Goal: Information Seeking & Learning: Learn about a topic

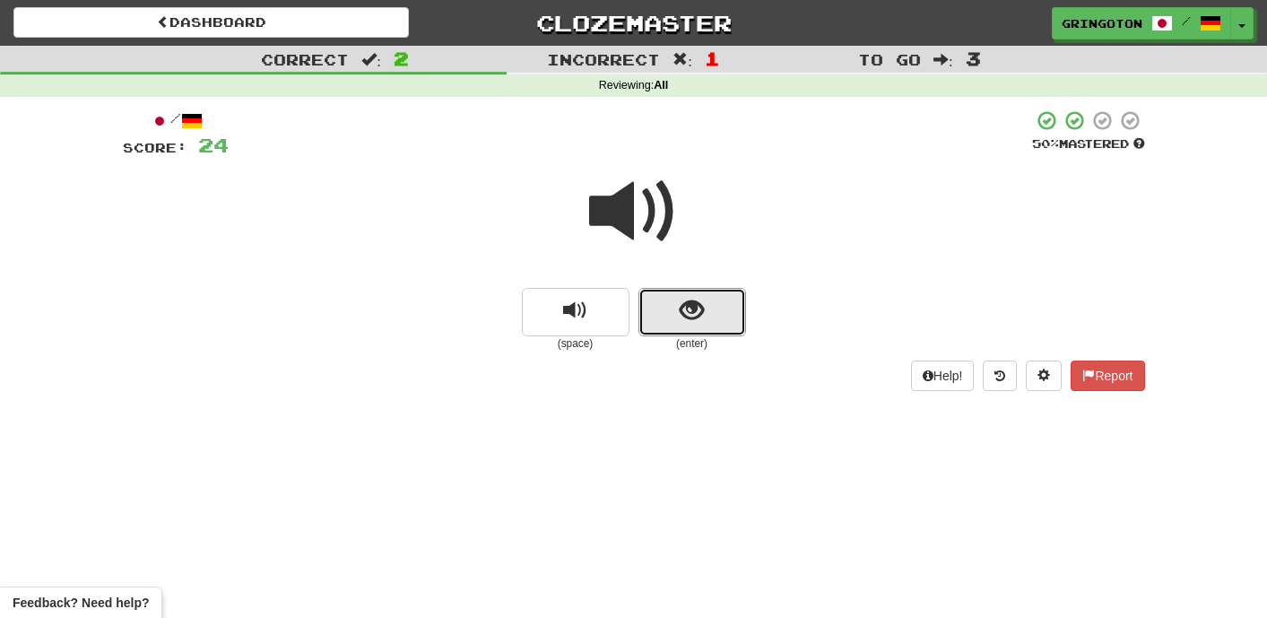
click at [680, 315] on span "show sentence" at bounding box center [692, 311] width 24 height 24
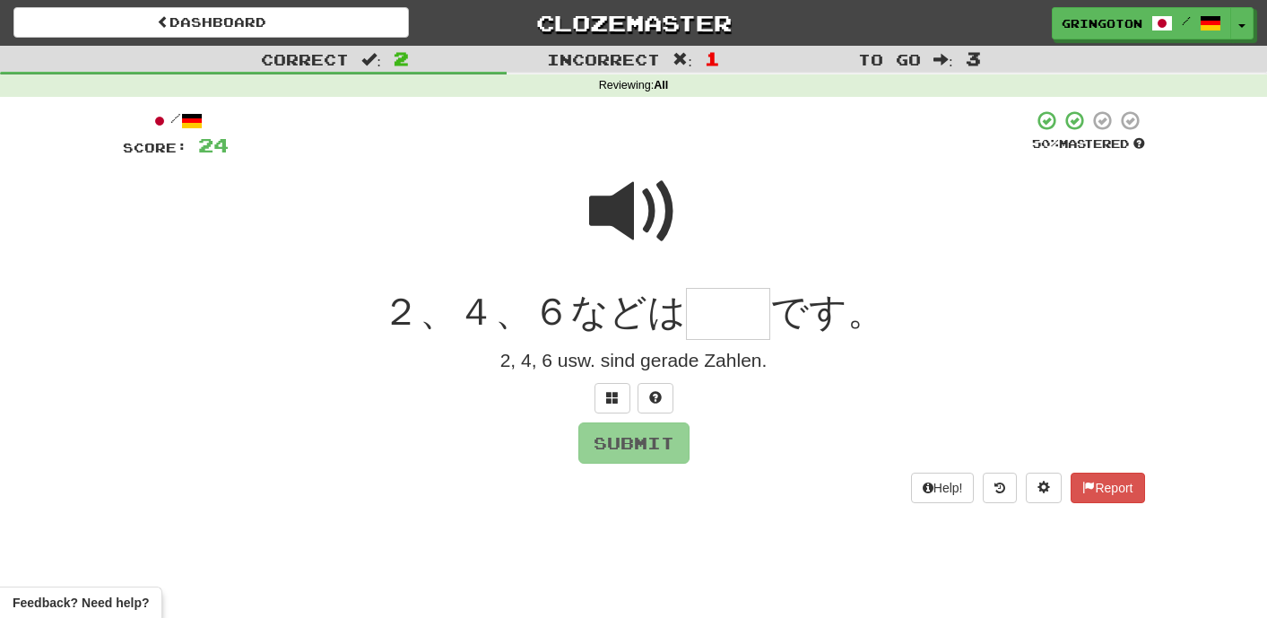
click at [647, 209] on span at bounding box center [634, 212] width 90 height 90
click at [610, 398] on span at bounding box center [612, 397] width 13 height 13
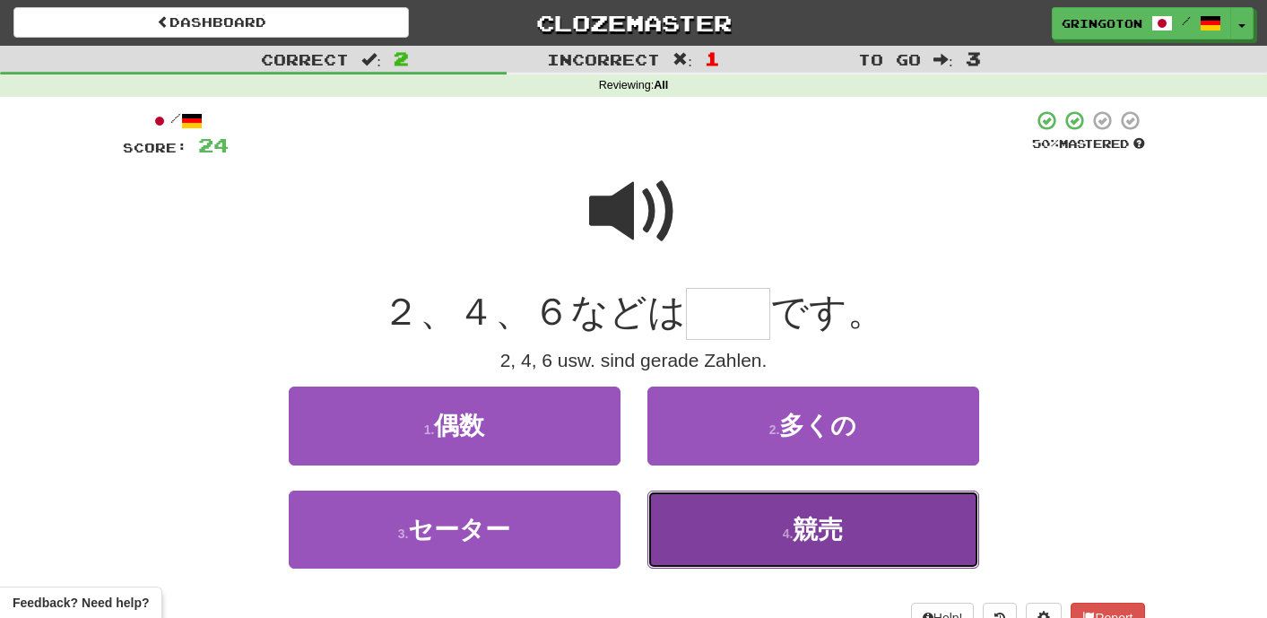
click at [850, 538] on button "4 . 競売" at bounding box center [813, 529] width 332 height 78
type input "**"
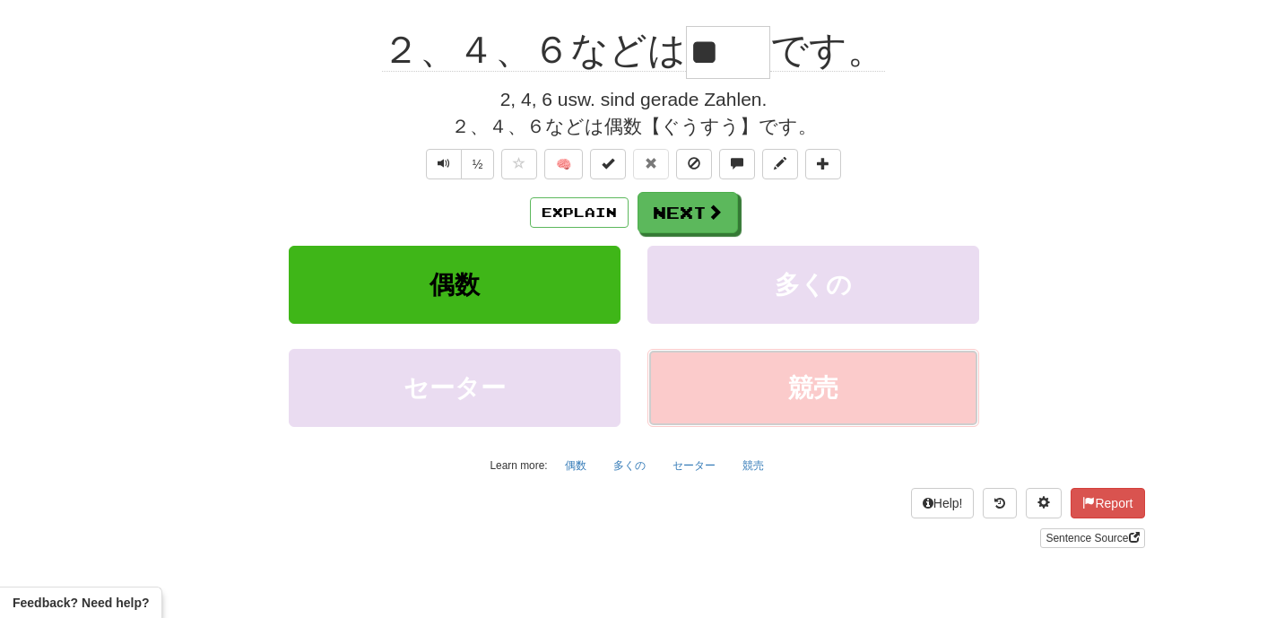
scroll to position [277, 0]
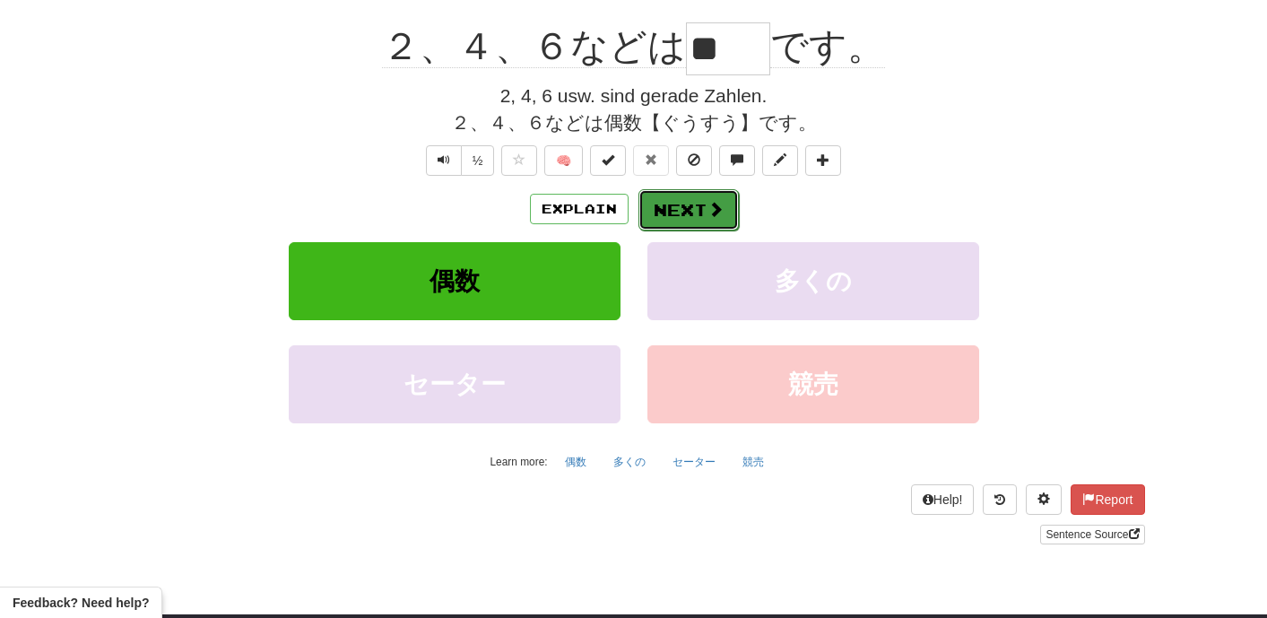
click at [702, 210] on button "Next" at bounding box center [688, 209] width 100 height 41
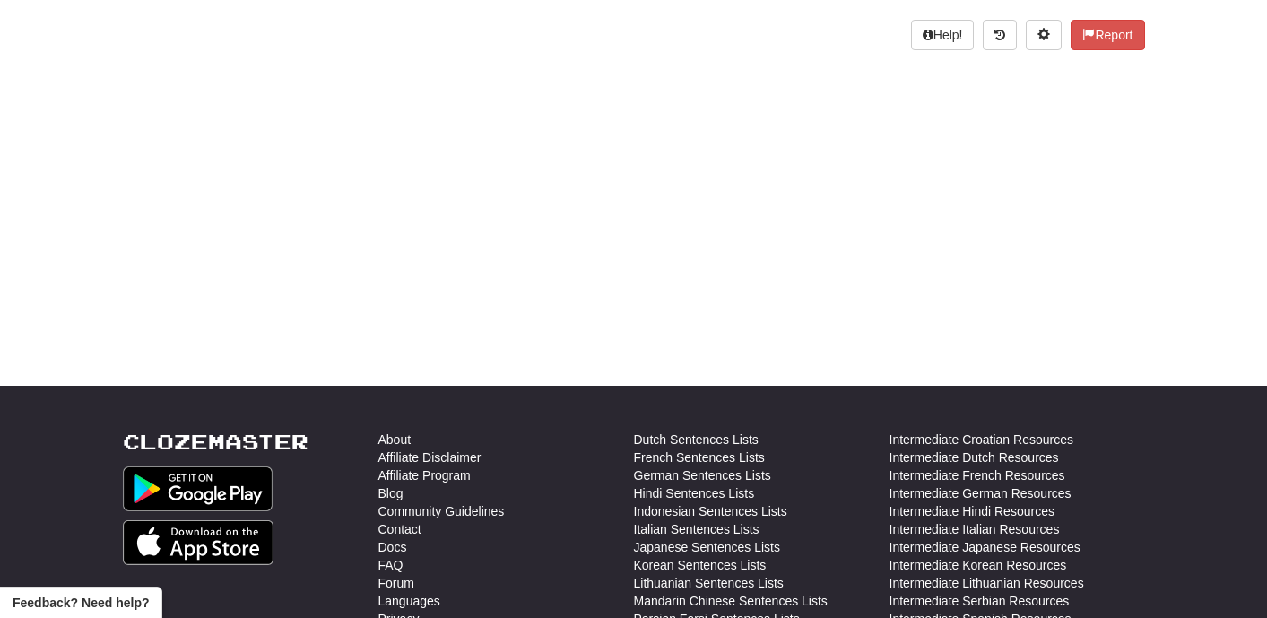
scroll to position [0, 0]
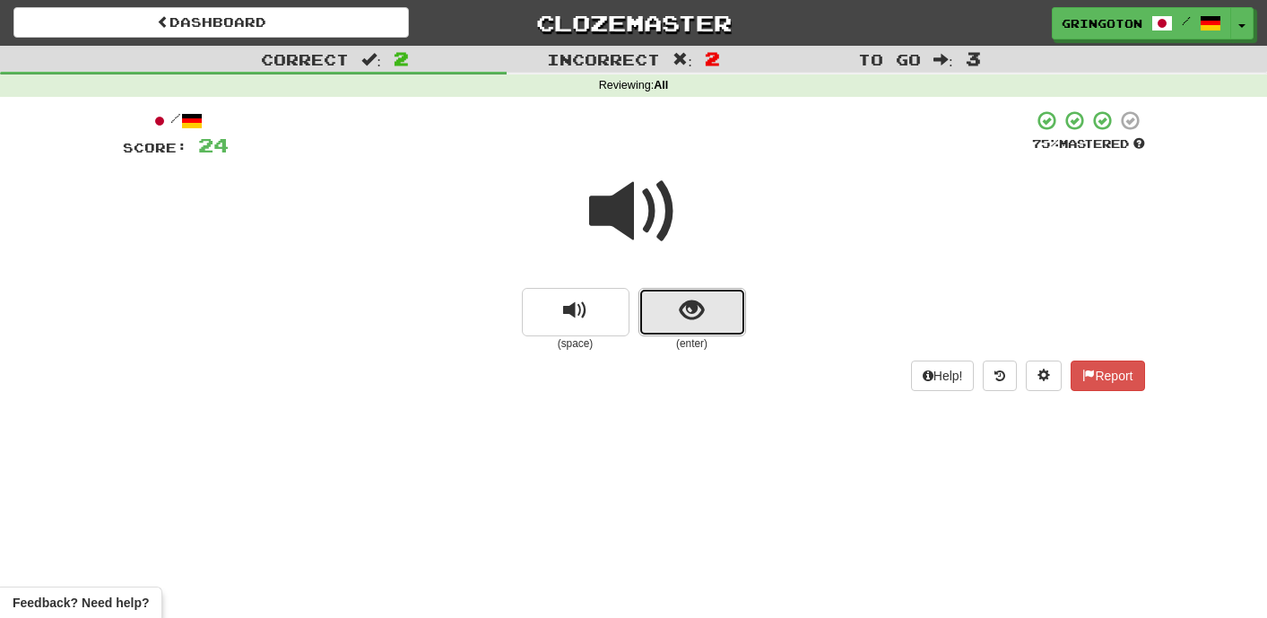
click at [693, 303] on span "show sentence" at bounding box center [692, 311] width 24 height 24
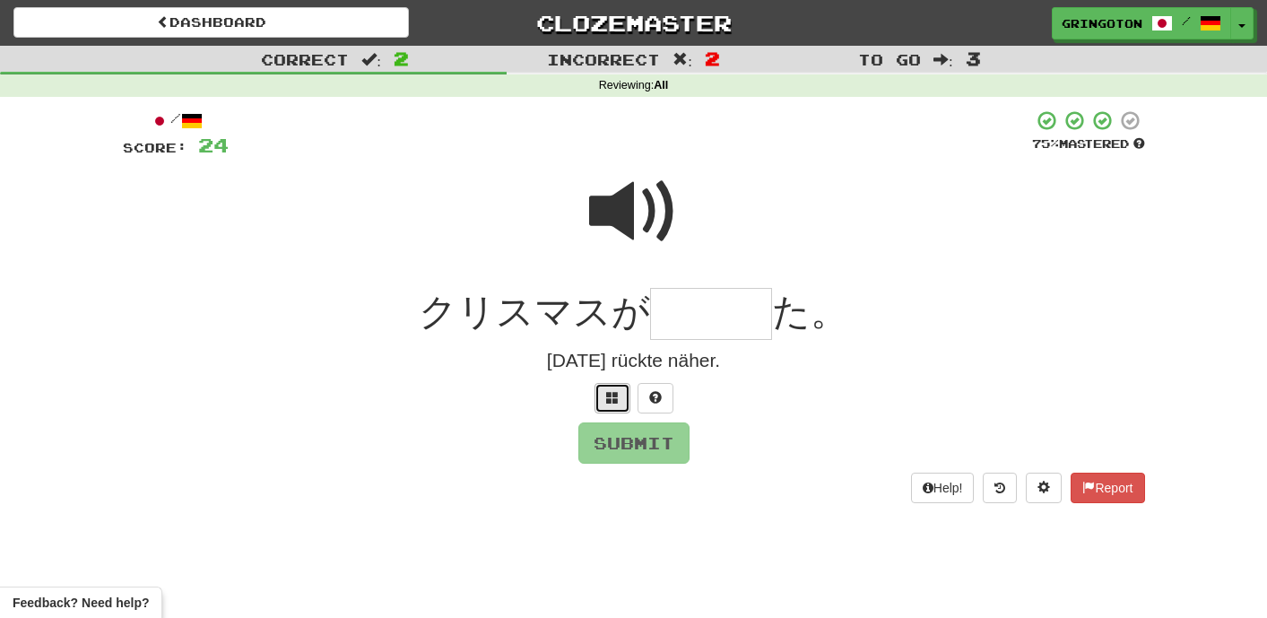
click at [617, 391] on span at bounding box center [612, 397] width 13 height 13
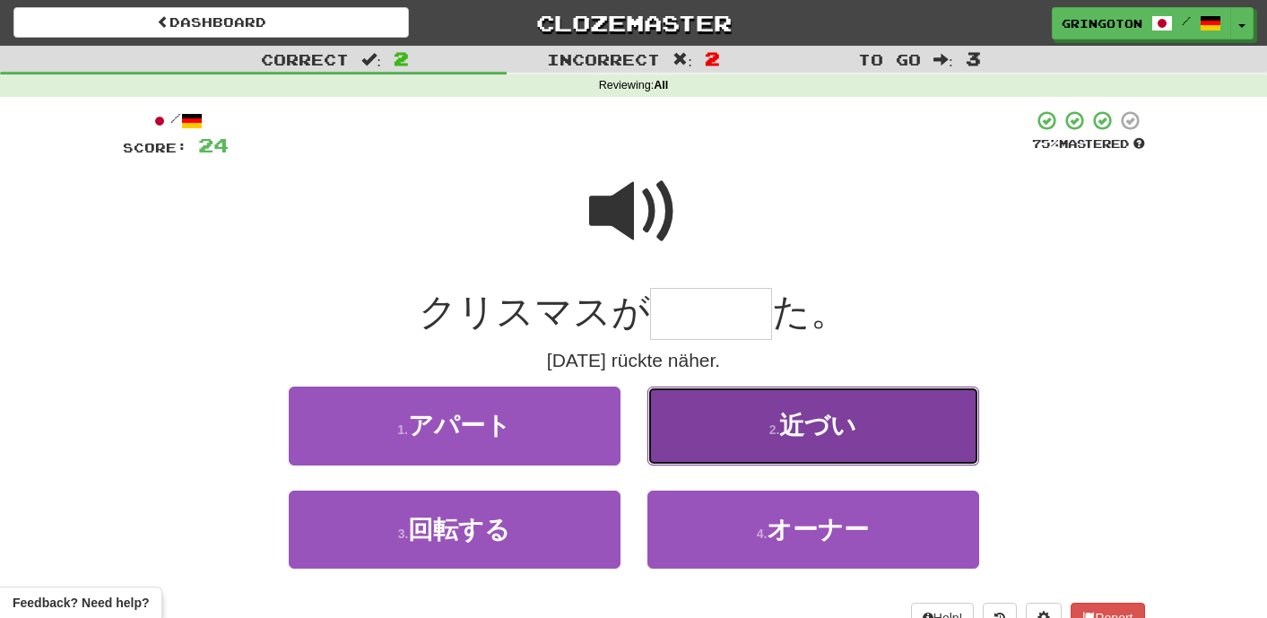
click at [716, 434] on button "2 . 近づい" at bounding box center [813, 425] width 332 height 78
type input "***"
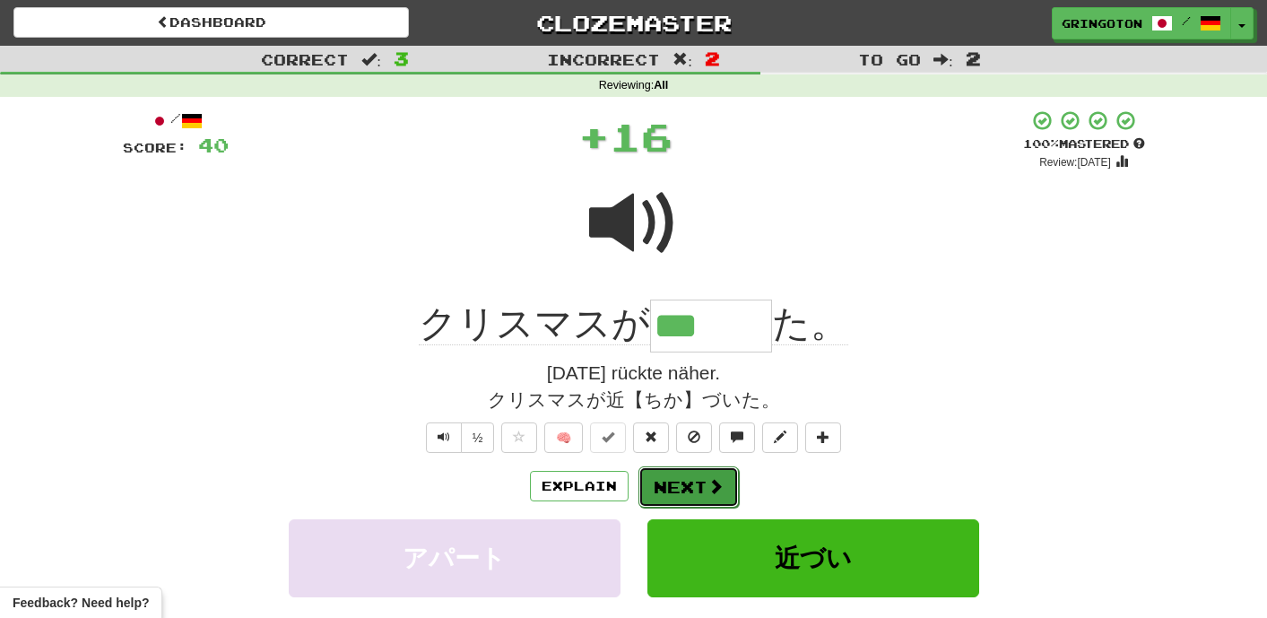
click at [719, 478] on span at bounding box center [715, 486] width 16 height 16
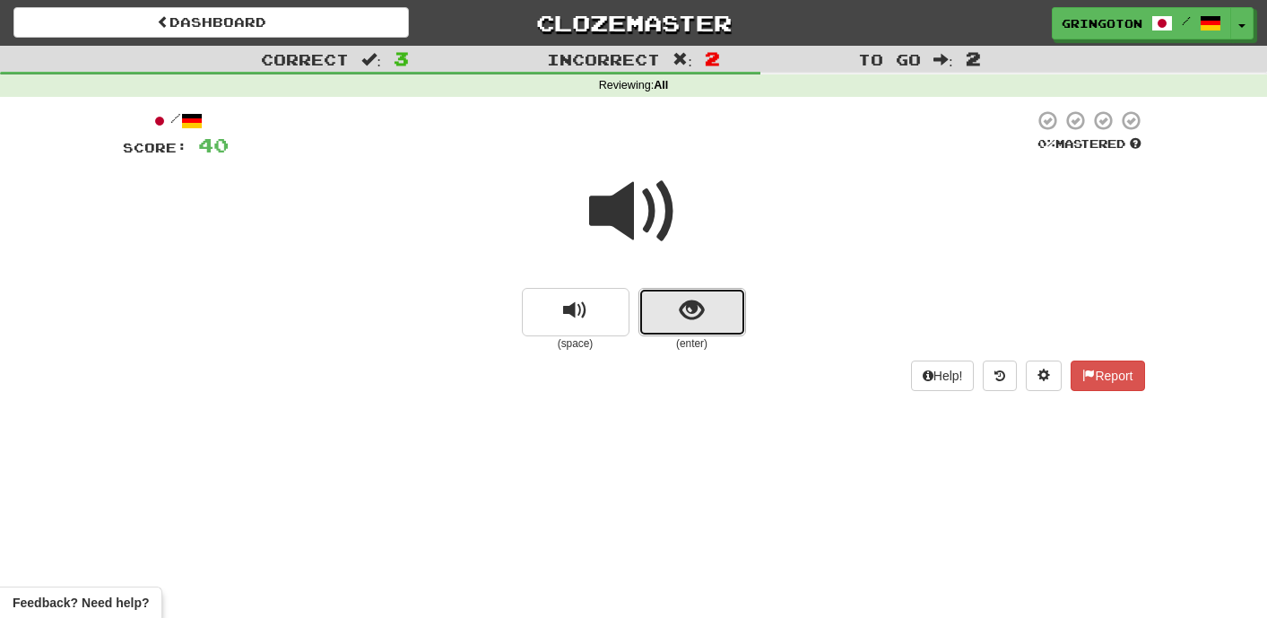
click at [699, 308] on span "show sentence" at bounding box center [692, 311] width 24 height 24
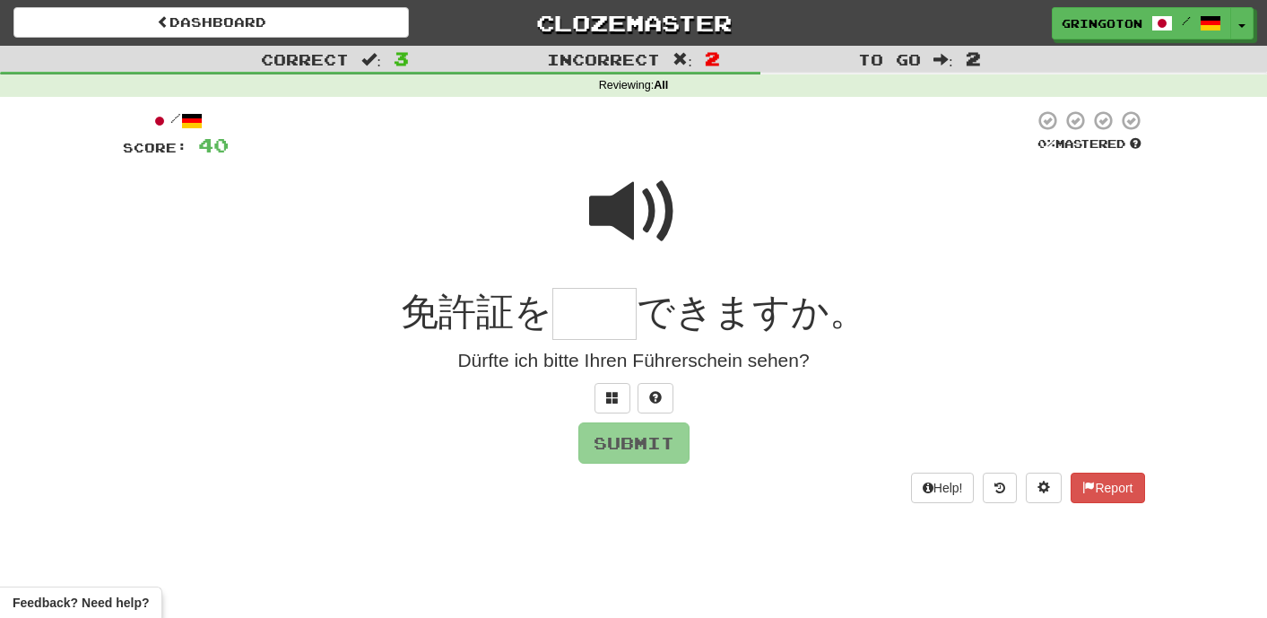
click at [651, 217] on span at bounding box center [634, 212] width 90 height 90
click at [611, 407] on button at bounding box center [612, 398] width 36 height 30
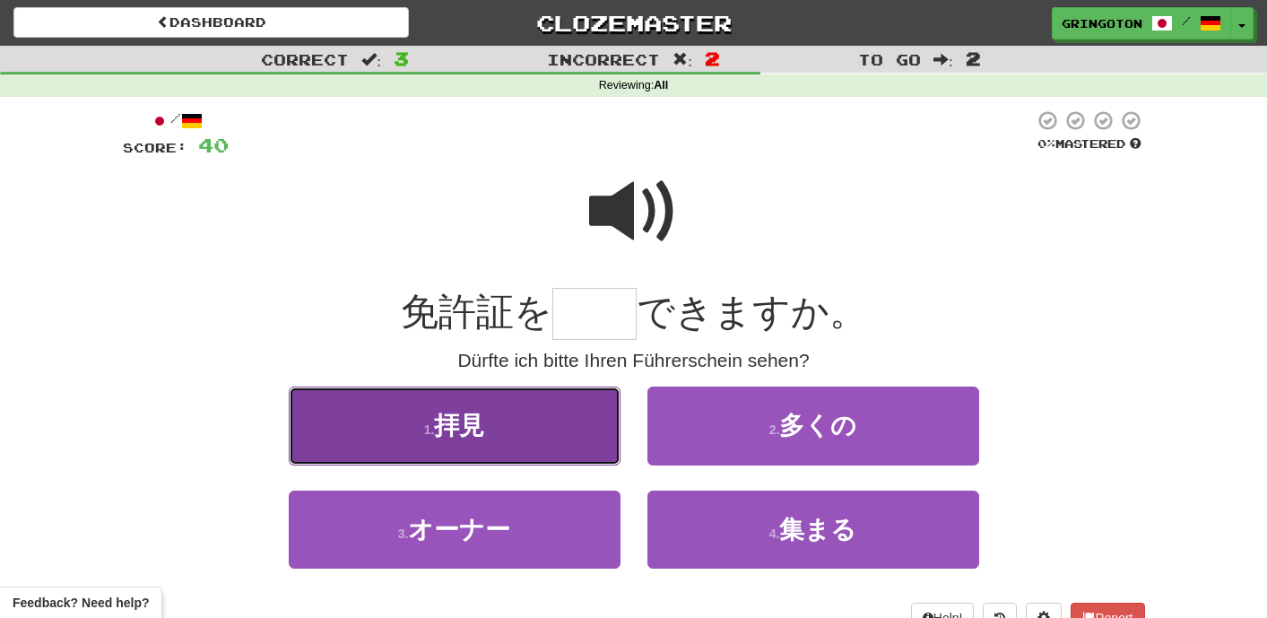
click at [546, 429] on button "1 . 拝見" at bounding box center [455, 425] width 332 height 78
type input "**"
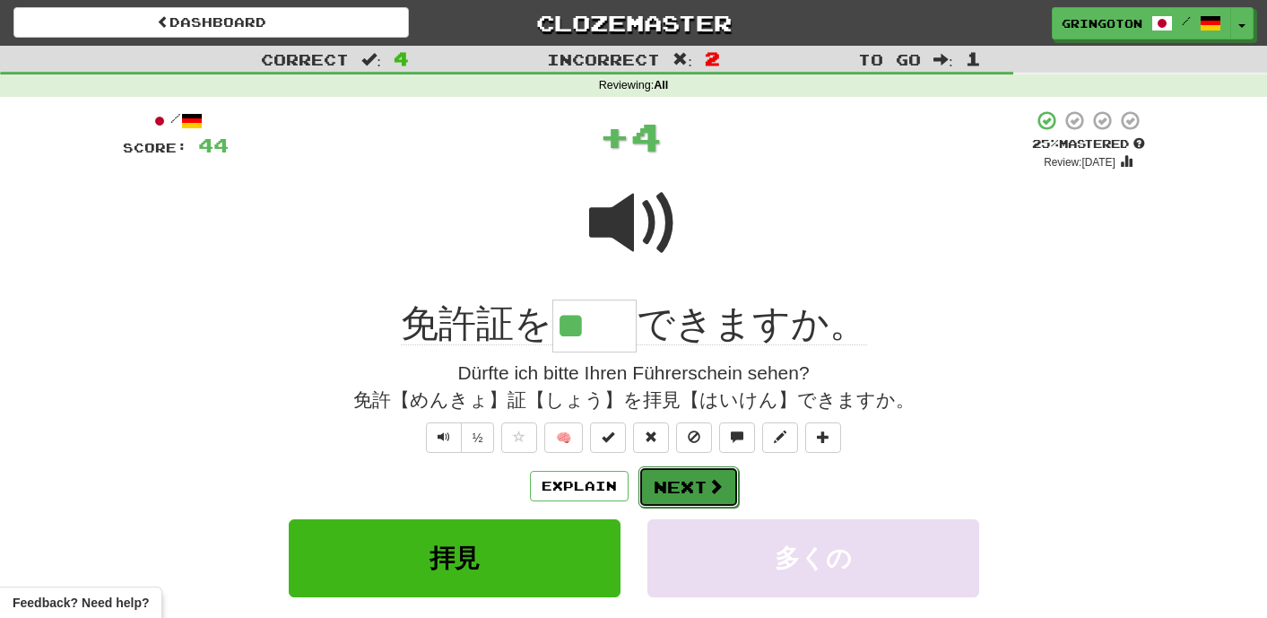
click at [698, 479] on button "Next" at bounding box center [688, 486] width 100 height 41
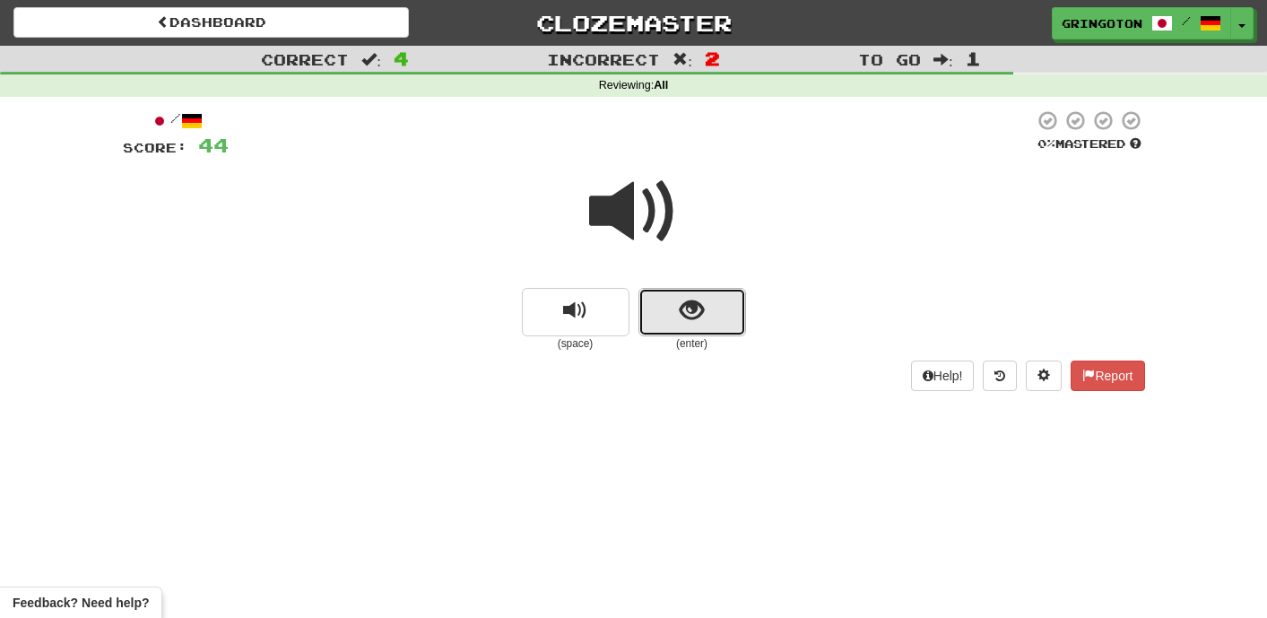
click at [701, 326] on button "show sentence" at bounding box center [692, 312] width 108 height 48
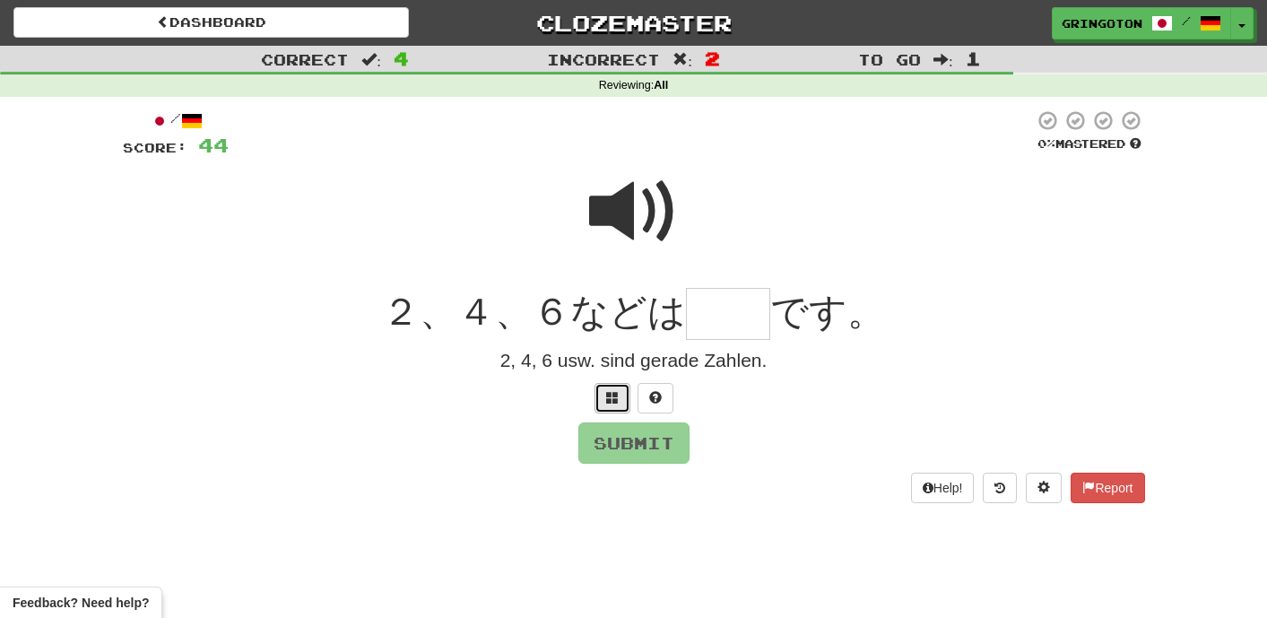
click at [612, 391] on span at bounding box center [612, 397] width 13 height 13
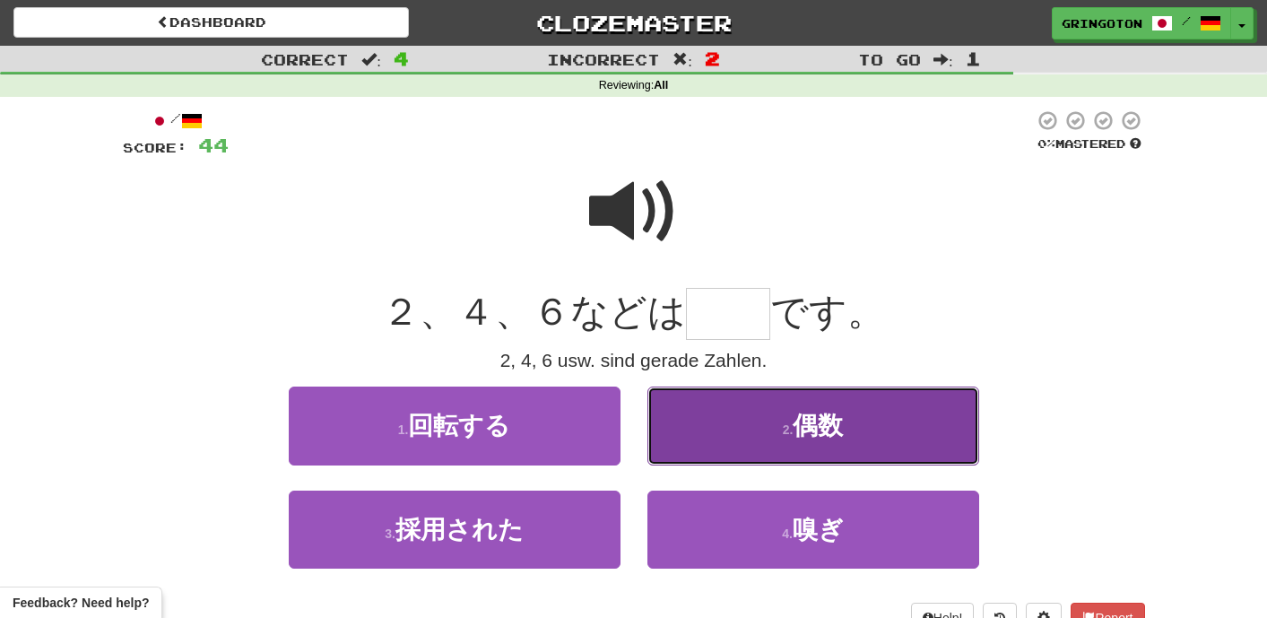
click at [714, 423] on button "2 . 偶数" at bounding box center [813, 425] width 332 height 78
type input "**"
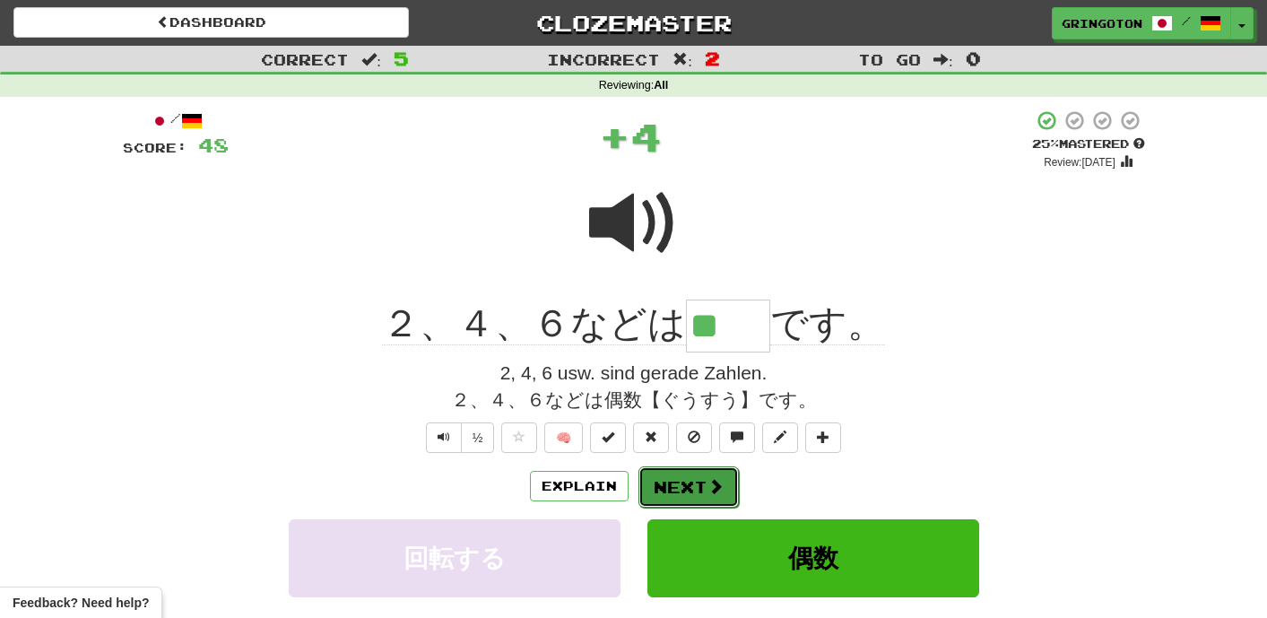
click at [695, 483] on button "Next" at bounding box center [688, 486] width 100 height 41
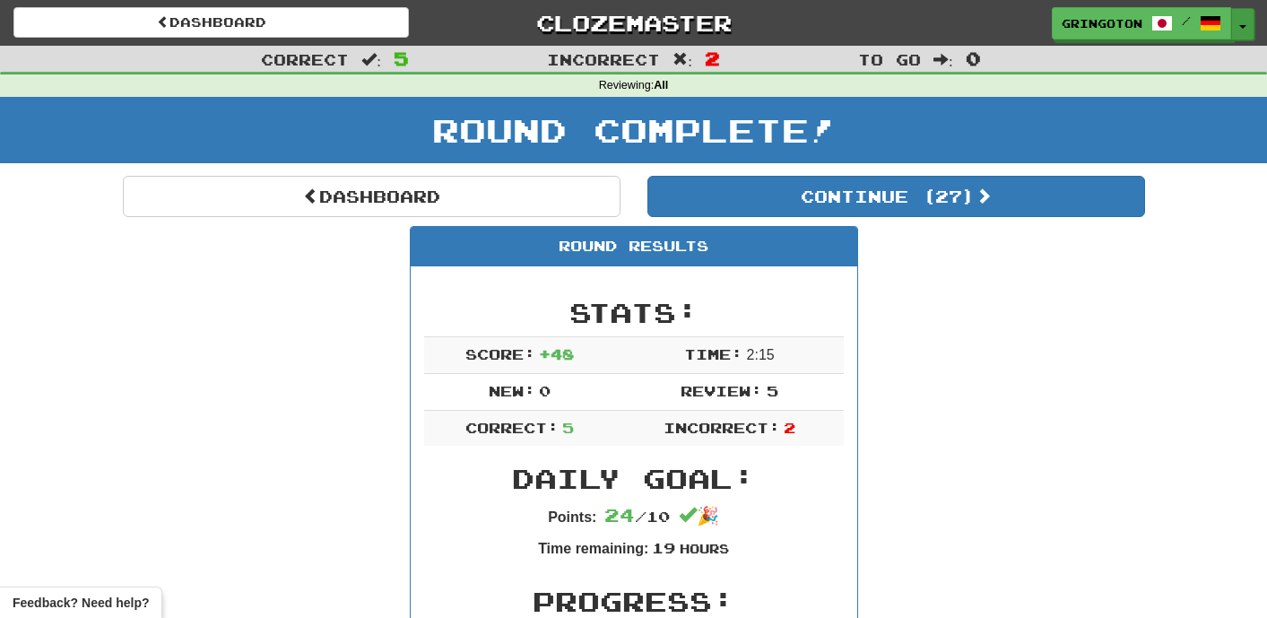
click at [1242, 27] on button "Toggle Dropdown" at bounding box center [1242, 24] width 23 height 32
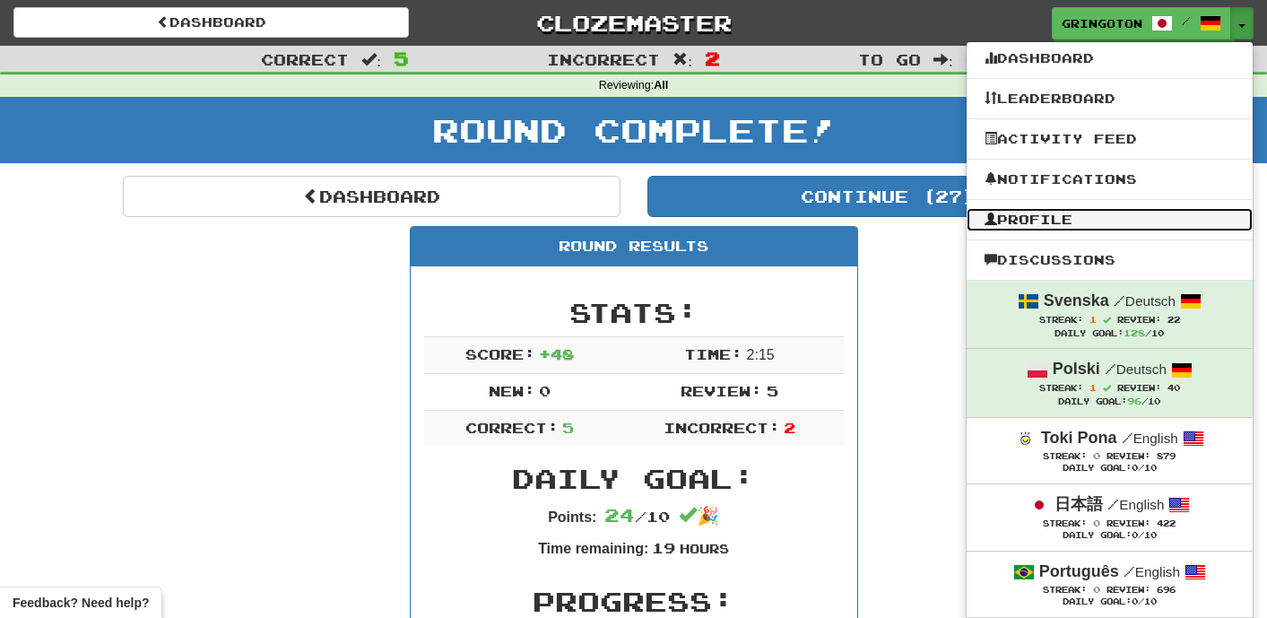
click at [1069, 216] on link "Profile" at bounding box center [1109, 219] width 286 height 23
